Goal: Find specific page/section: Find specific page/section

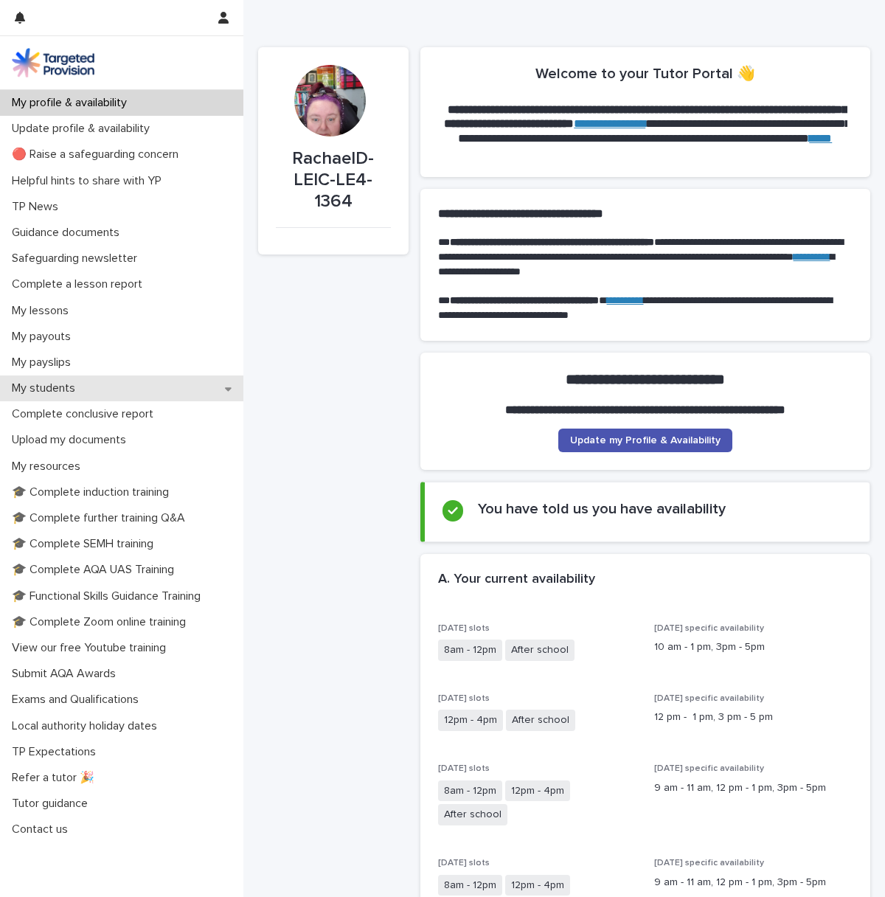
click at [39, 385] on p "My students" at bounding box center [46, 388] width 81 height 14
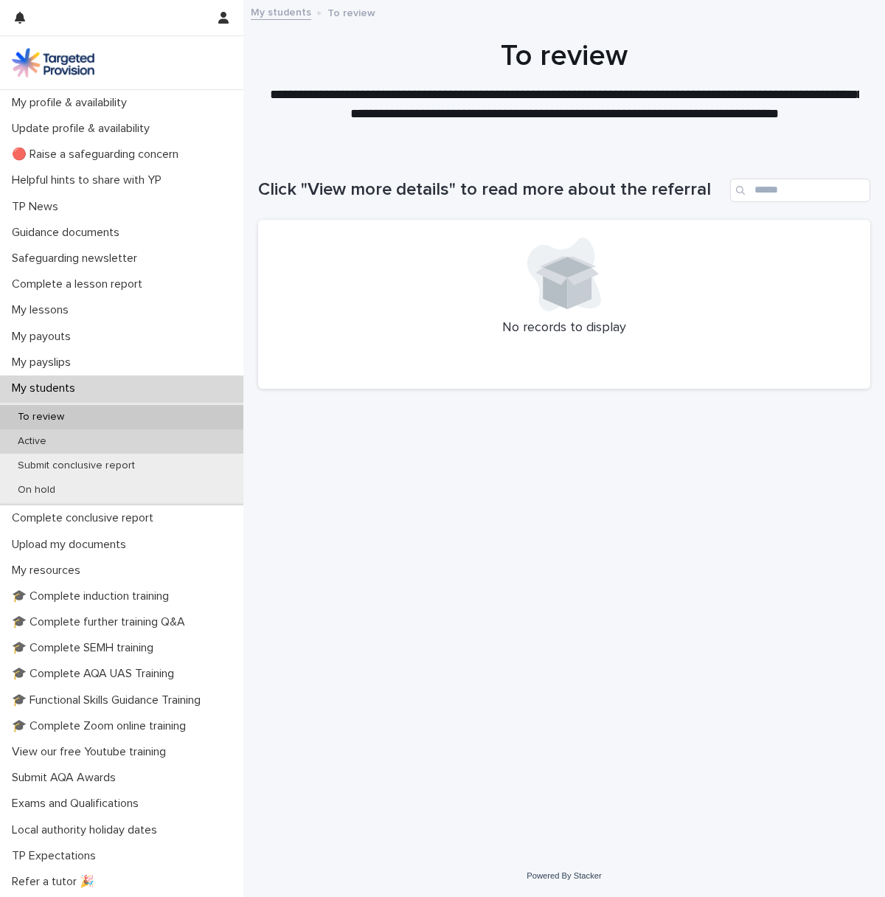
click at [32, 432] on div "Active" at bounding box center [121, 441] width 243 height 24
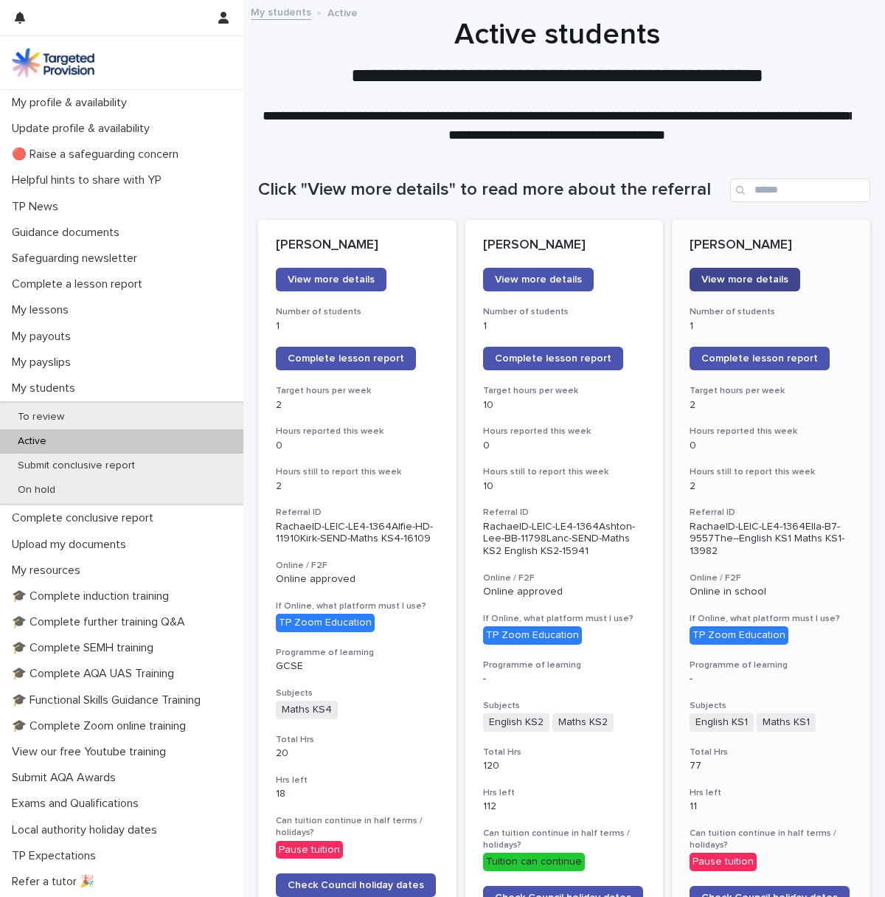
click at [746, 276] on span "View more details" at bounding box center [744, 279] width 87 height 10
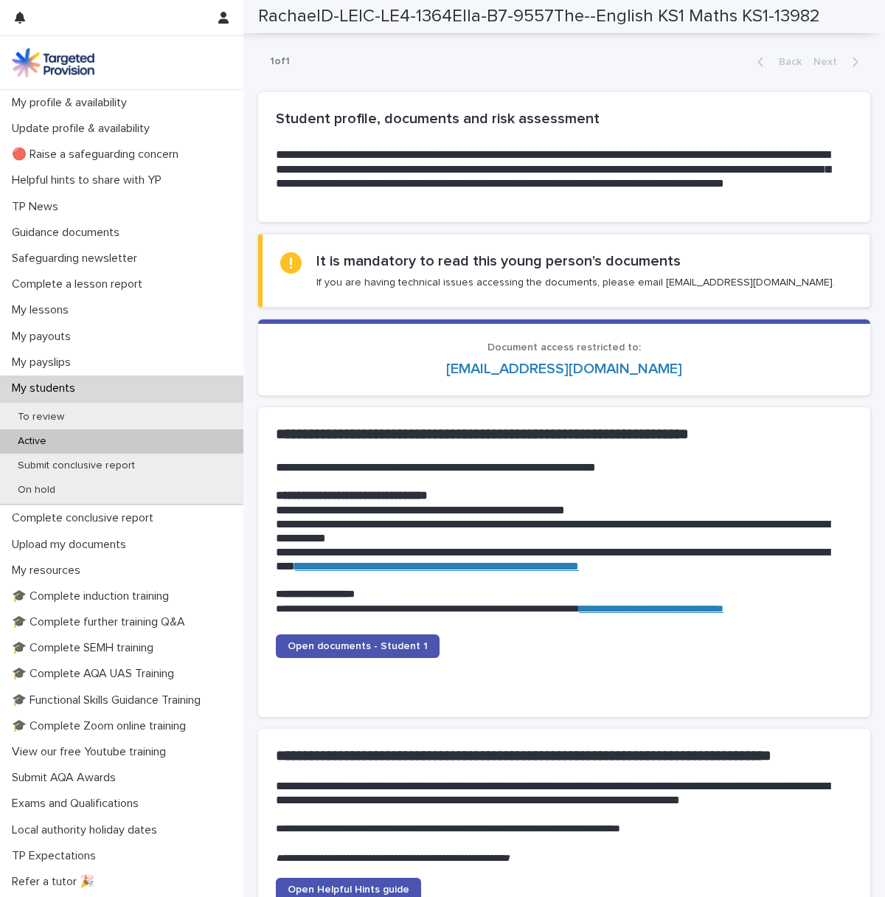
scroll to position [1180, 0]
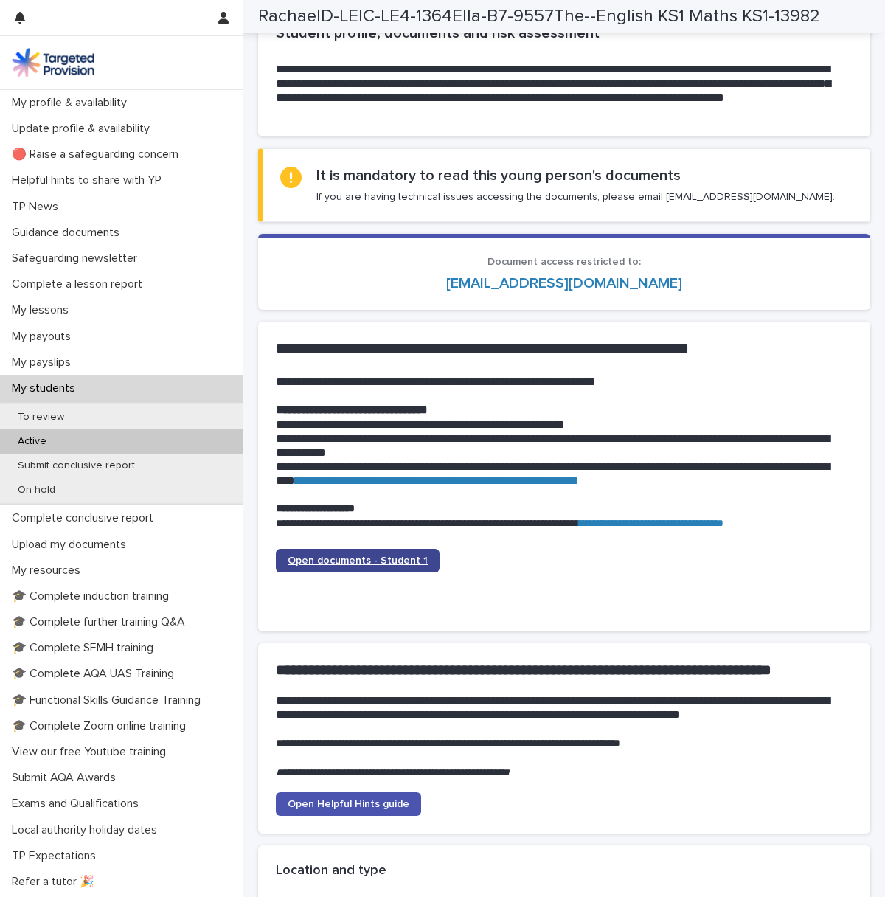
click at [341, 562] on span "Open documents - Student 1" at bounding box center [358, 560] width 140 height 10
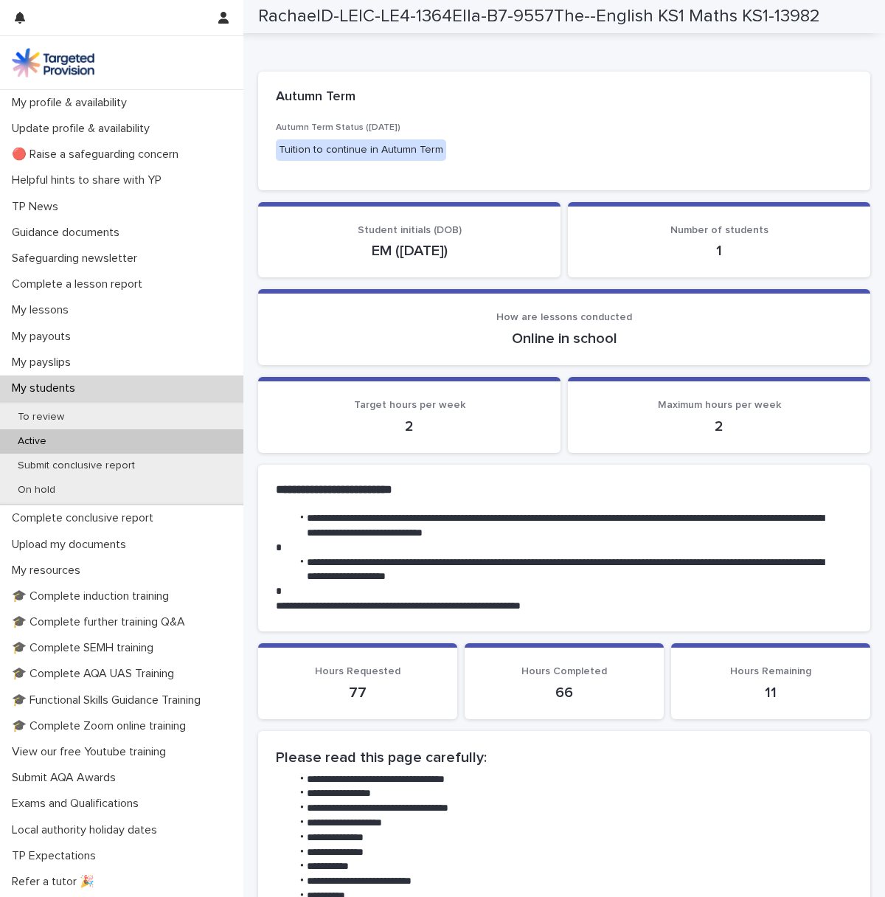
scroll to position [0, 0]
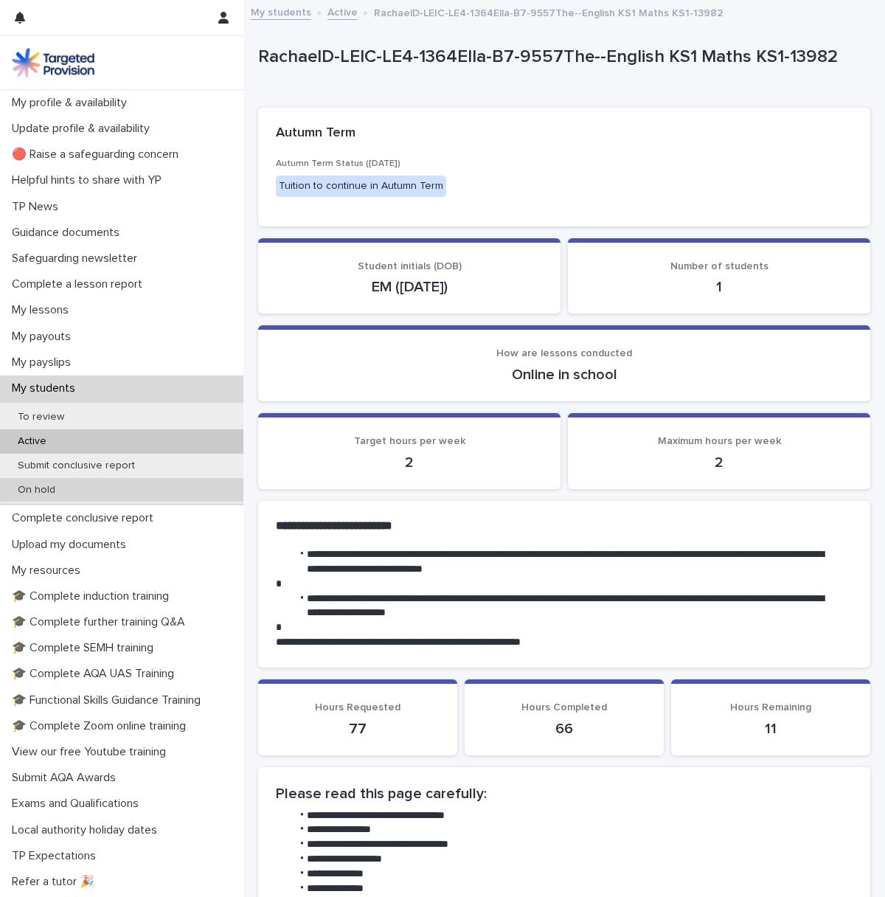
click at [28, 484] on p "On hold" at bounding box center [36, 490] width 61 height 13
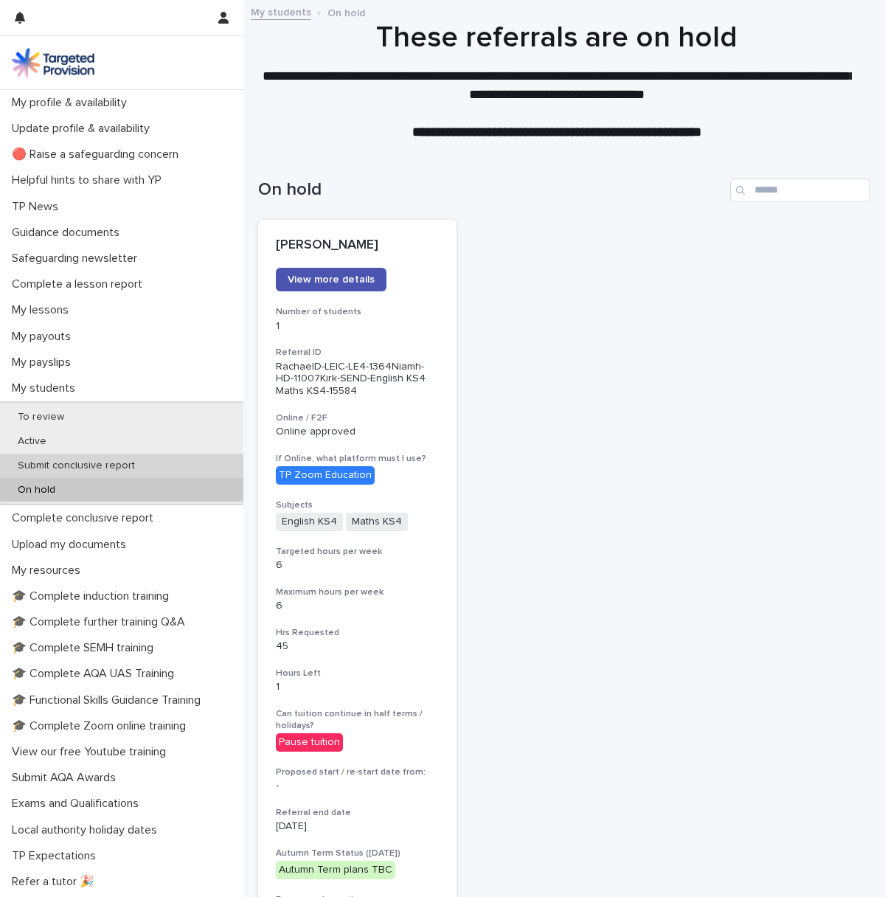
click at [43, 462] on p "Submit conclusive report" at bounding box center [76, 465] width 141 height 13
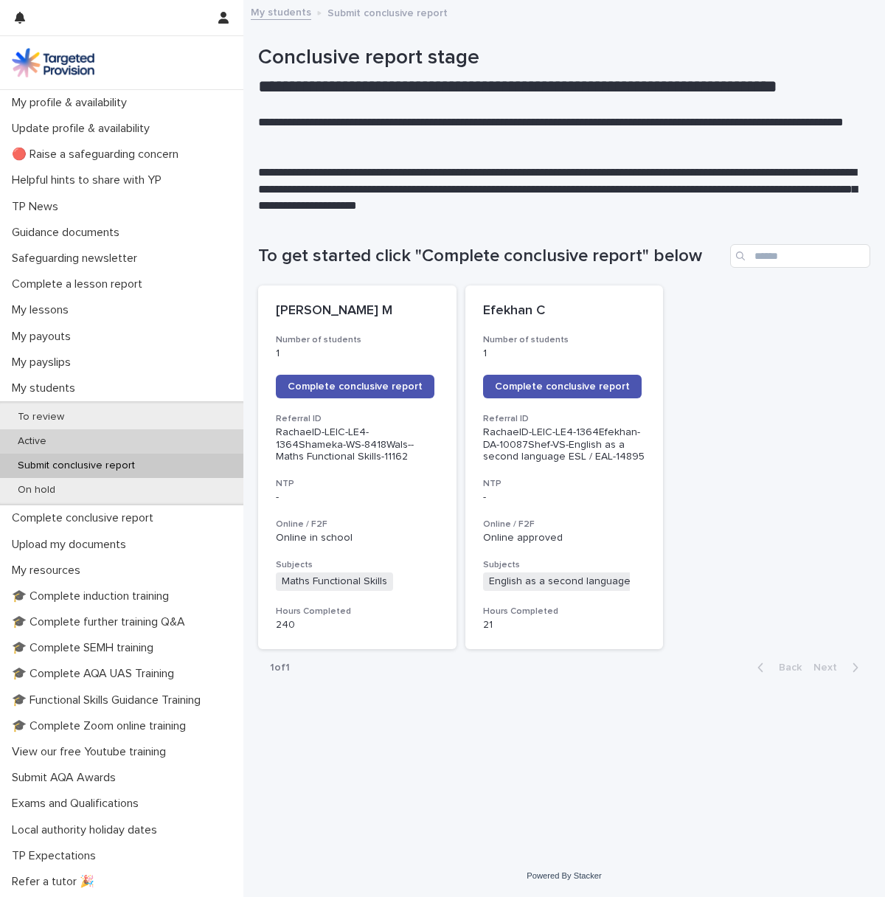
click at [29, 439] on p "Active" at bounding box center [32, 441] width 52 height 13
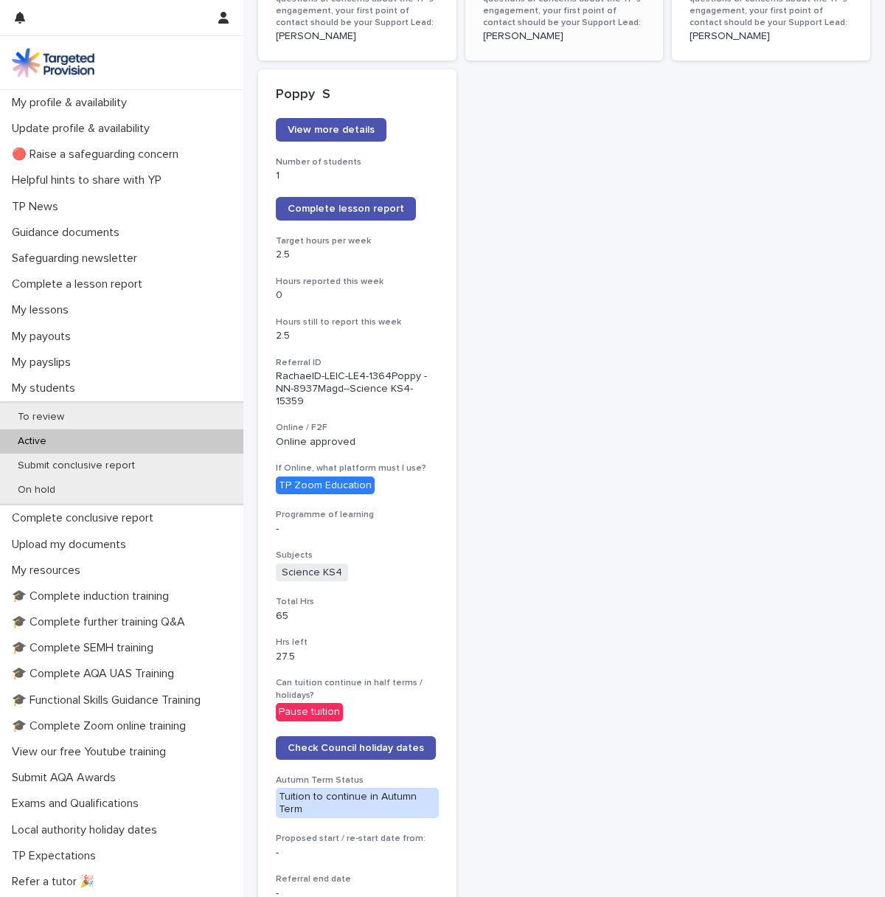
scroll to position [2556, 0]
